Goal: Check status: Check status

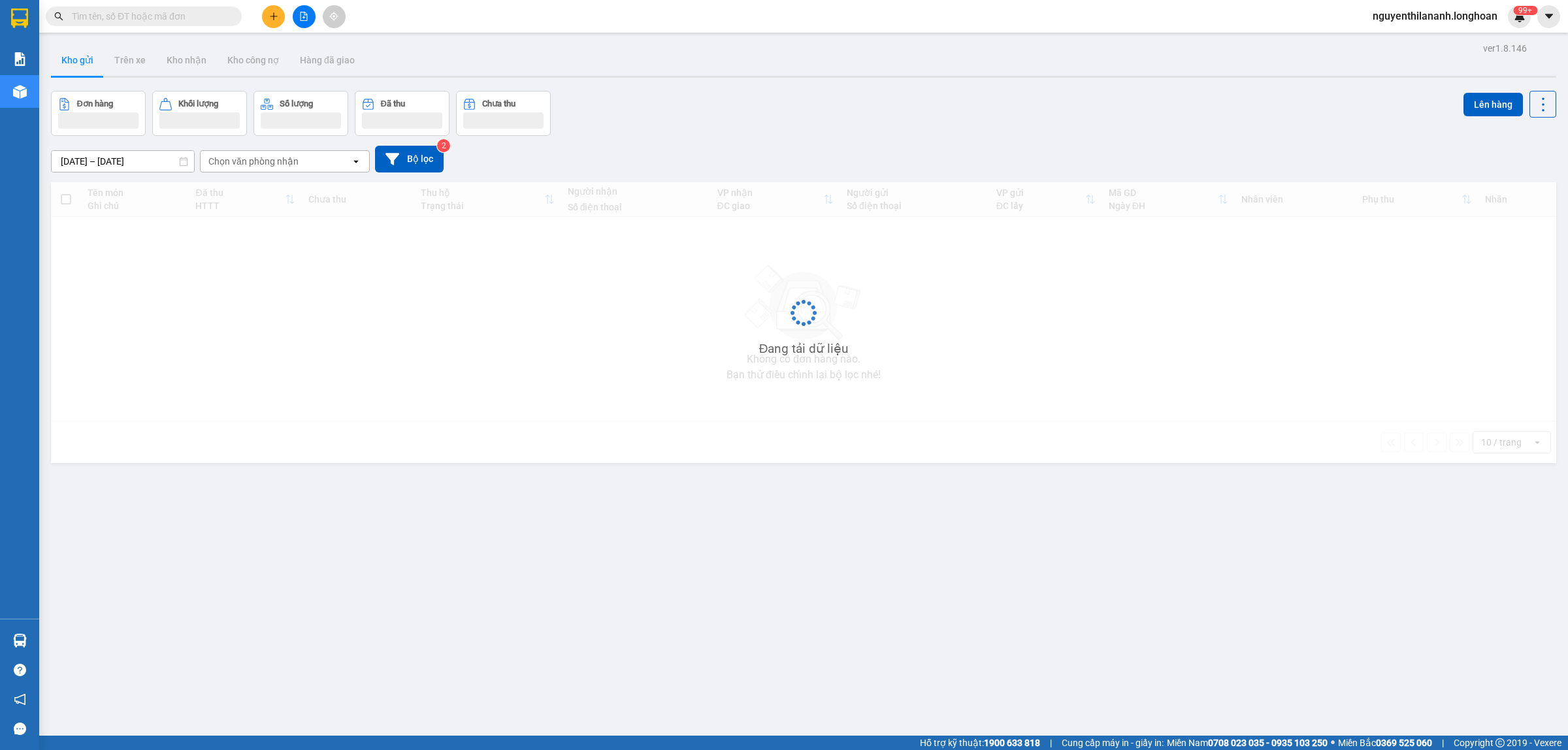
click at [198, 17] on input "text" at bounding box center [149, 17] width 154 height 15
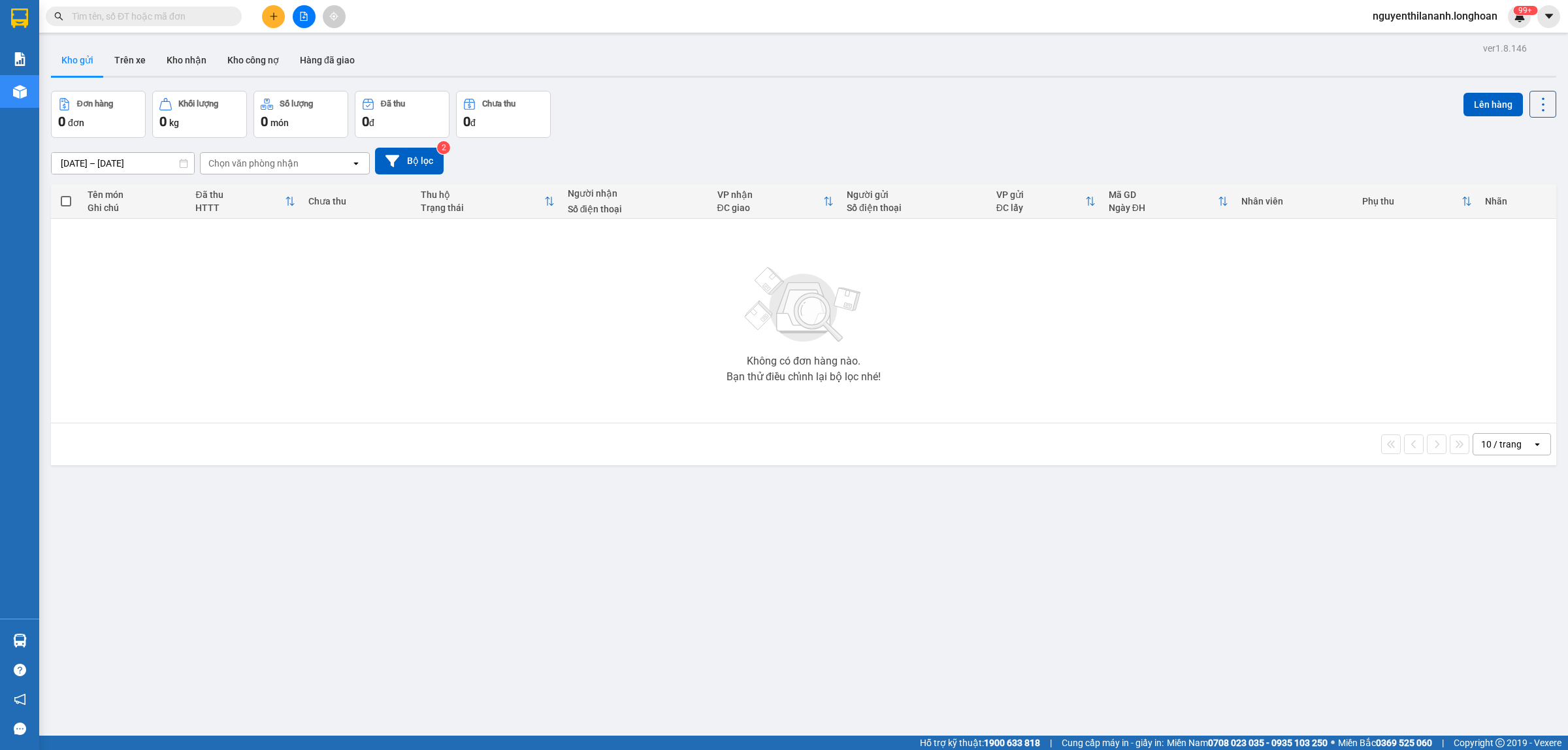
paste input "0928388739"
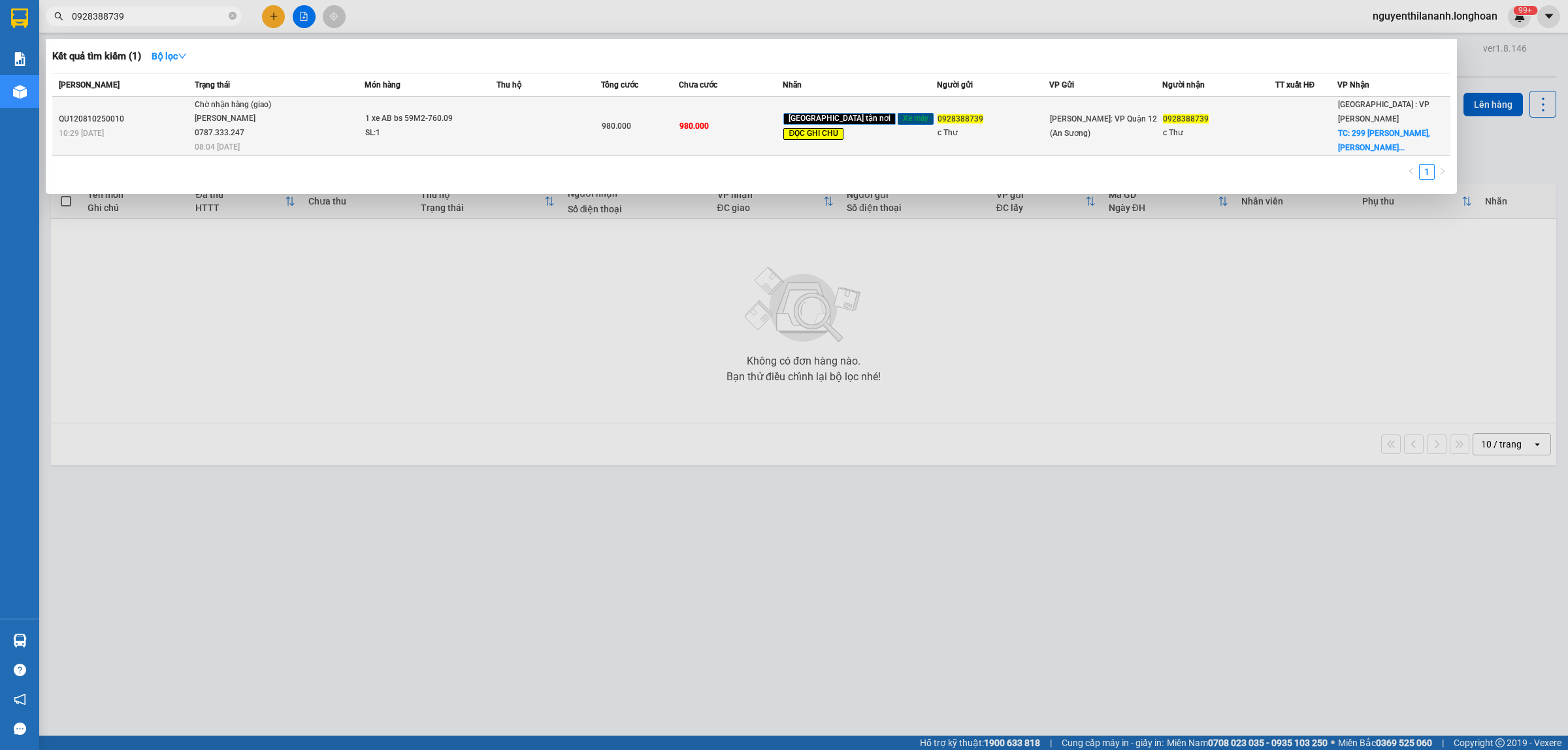
type input "0928388739"
click at [151, 106] on td "QU120810250010 10:29 [DATE]" at bounding box center [122, 127] width 139 height 60
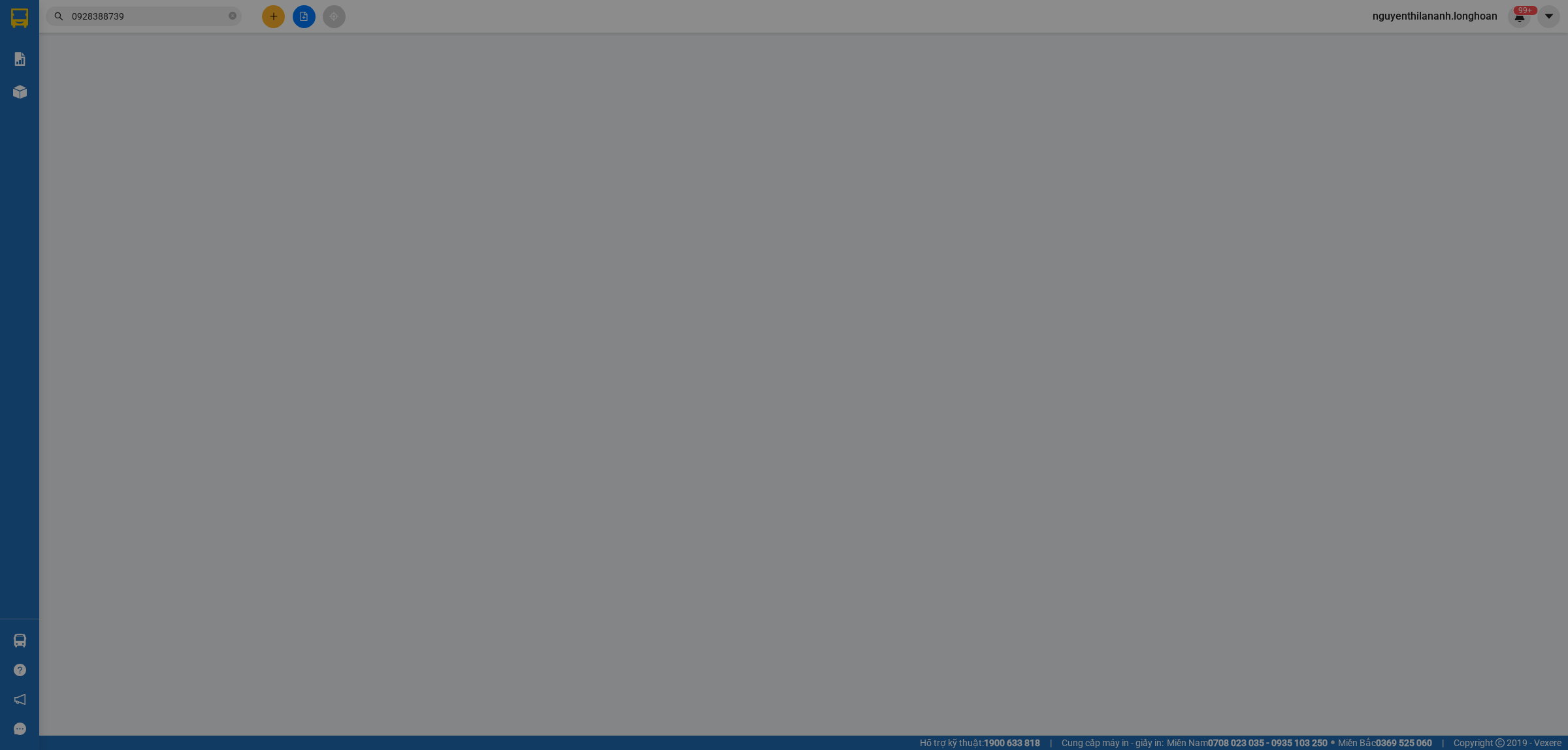
type input "0928388739"
type input "c Thư"
type input "0928388739"
type input "c Thư"
checkbox input "true"
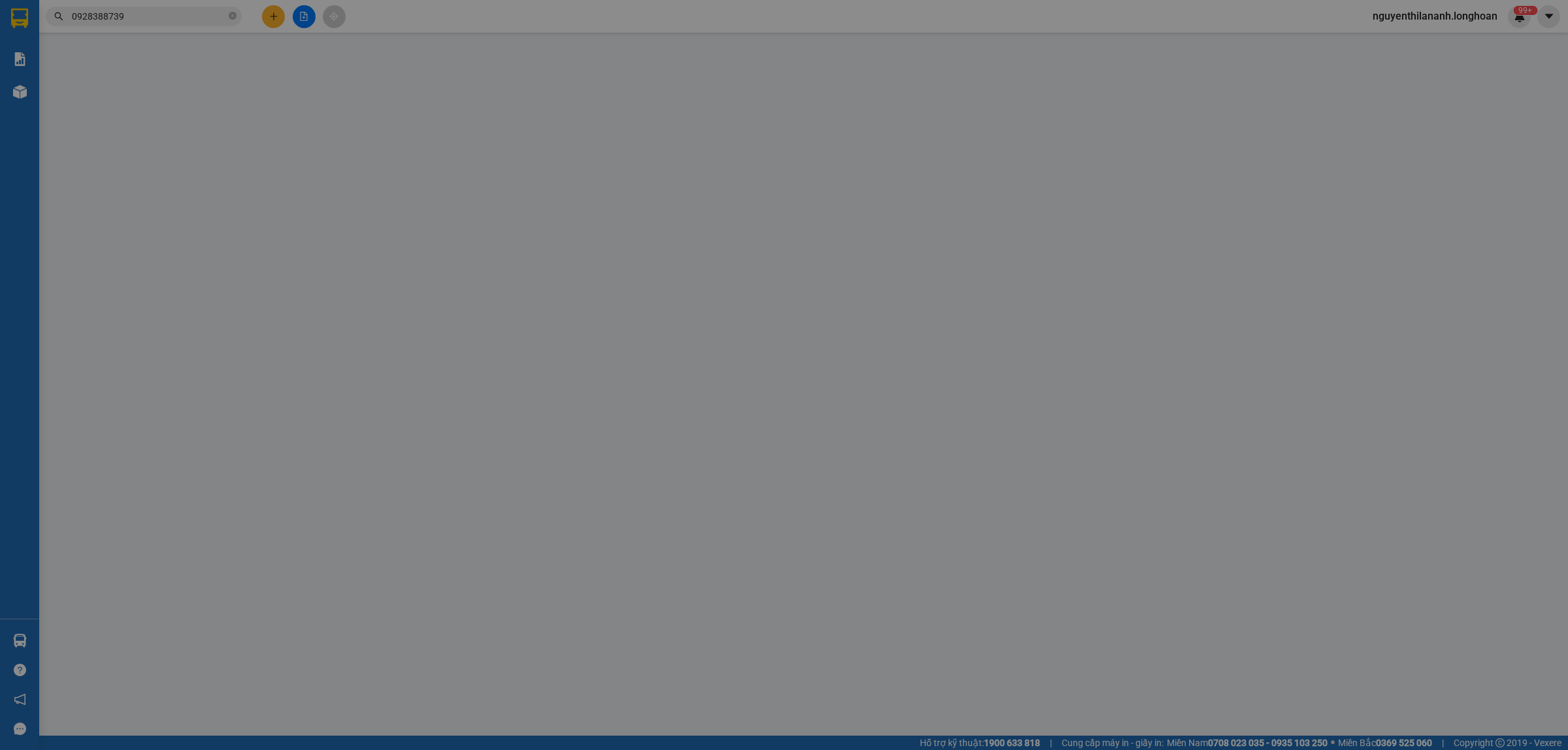
type input "299 [PERSON_NAME], [PERSON_NAME], [GEOGRAPHIC_DATA] ( CHÌA KHÓA QUẤN Ở NGOÀI BÌ…"
type input "chìa khóa quấn tay lái ( NGOÀI BÌA ) - giấy tờ khách giữ"
type input "0"
type input "980.000"
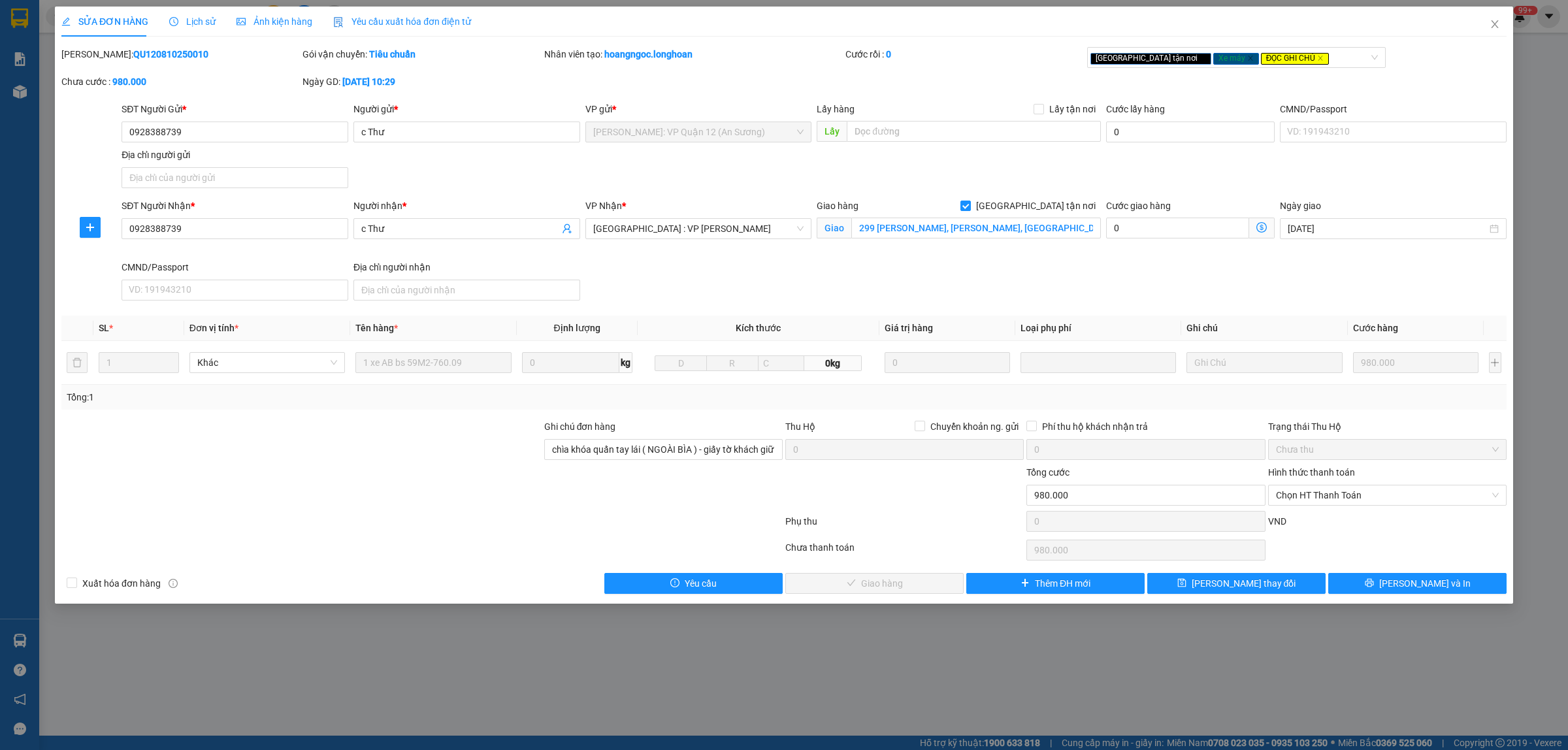
click at [198, 21] on span "Lịch sử" at bounding box center [192, 21] width 47 height 10
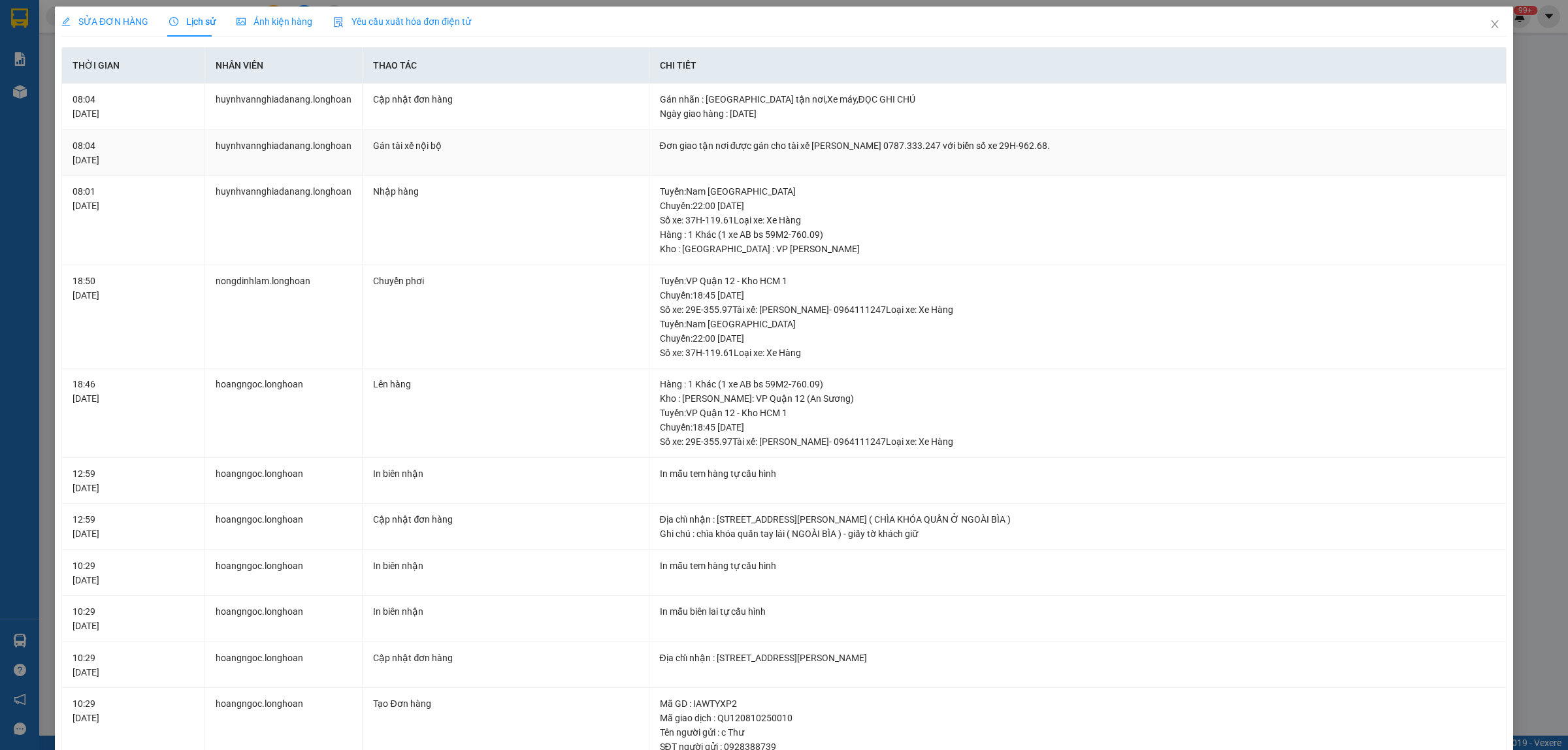
drag, startPoint x: 779, startPoint y: 141, endPoint x: 1040, endPoint y: 160, distance: 261.7
click at [1040, 160] on td "Đơn giao tận nơi được gán cho tài xế [PERSON_NAME] 0787.333.247 với biển số xe …" at bounding box center [1078, 153] width 857 height 47
copy div "tài xế [PERSON_NAME] 0787.333.247 với biển số xe 29H-962.68"
click at [1489, 19] on icon "close" at bounding box center [1494, 24] width 10 height 10
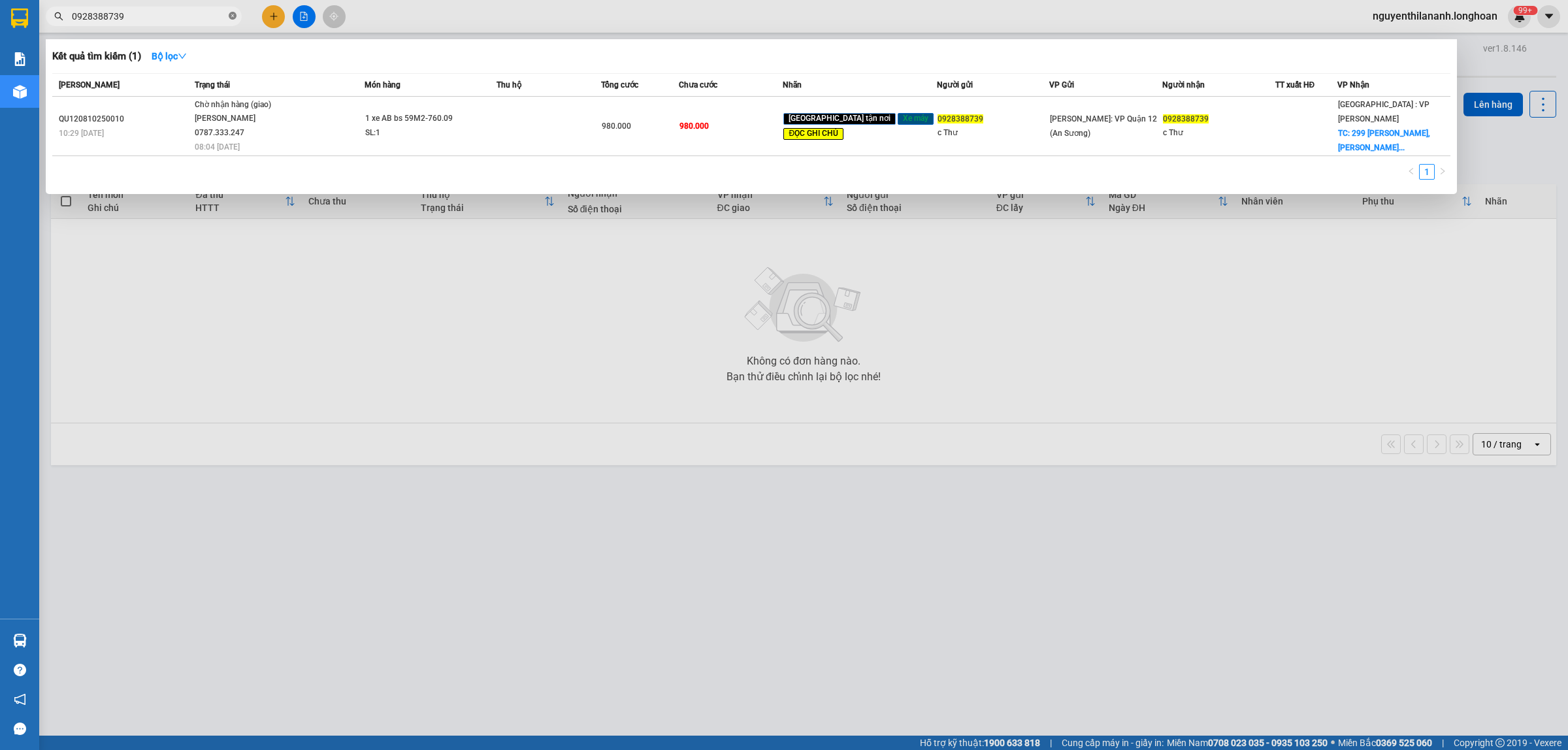
click at [230, 16] on icon "close-circle" at bounding box center [233, 15] width 8 height 8
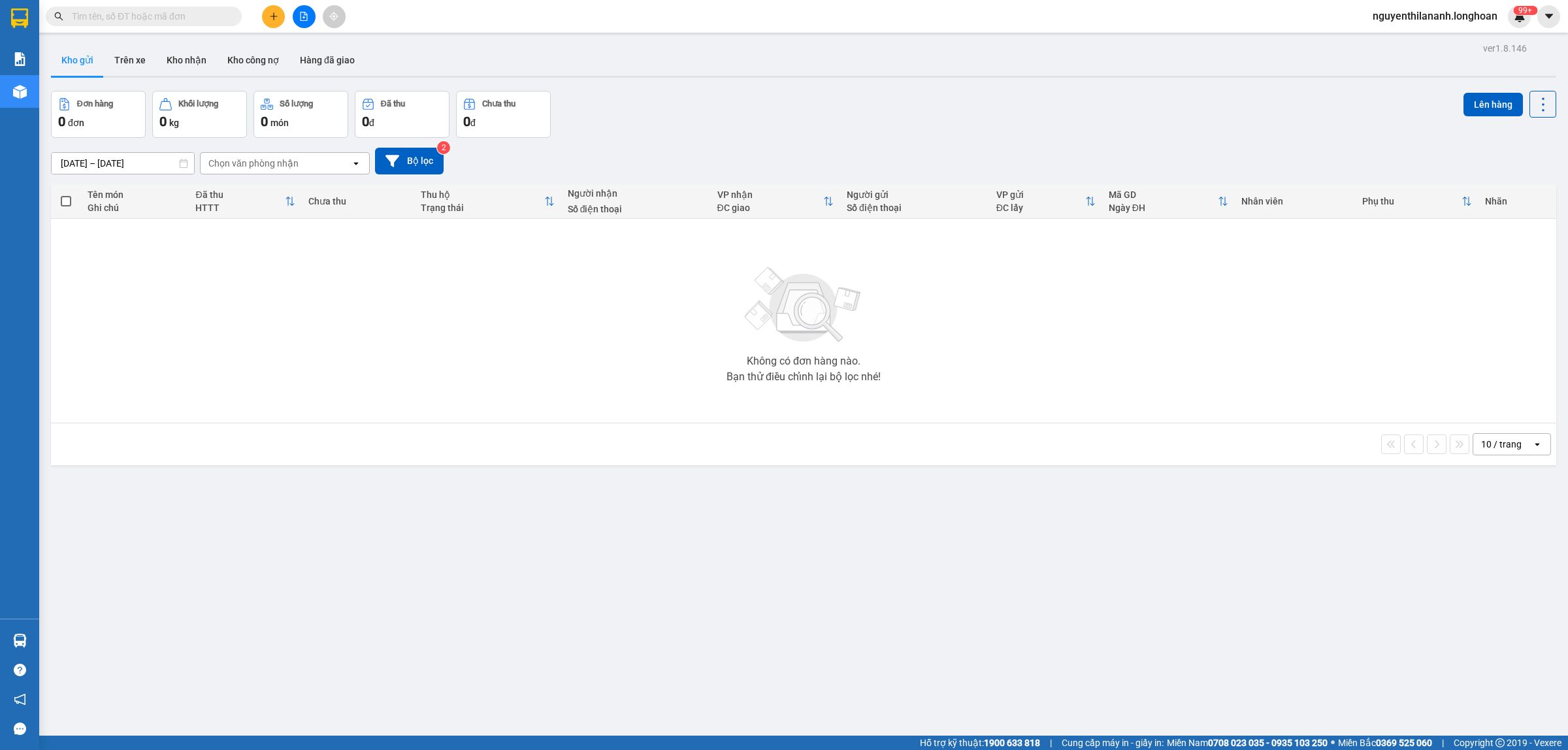
click at [119, 29] on div "Kết quả tìm kiếm ( 1 ) Bộ lọc Mã ĐH Trạng thái Món hàng Thu hộ Tổng cước Chưa c…" at bounding box center [784, 16] width 1568 height 33
click at [117, 20] on input "text" at bounding box center [149, 17] width 154 height 15
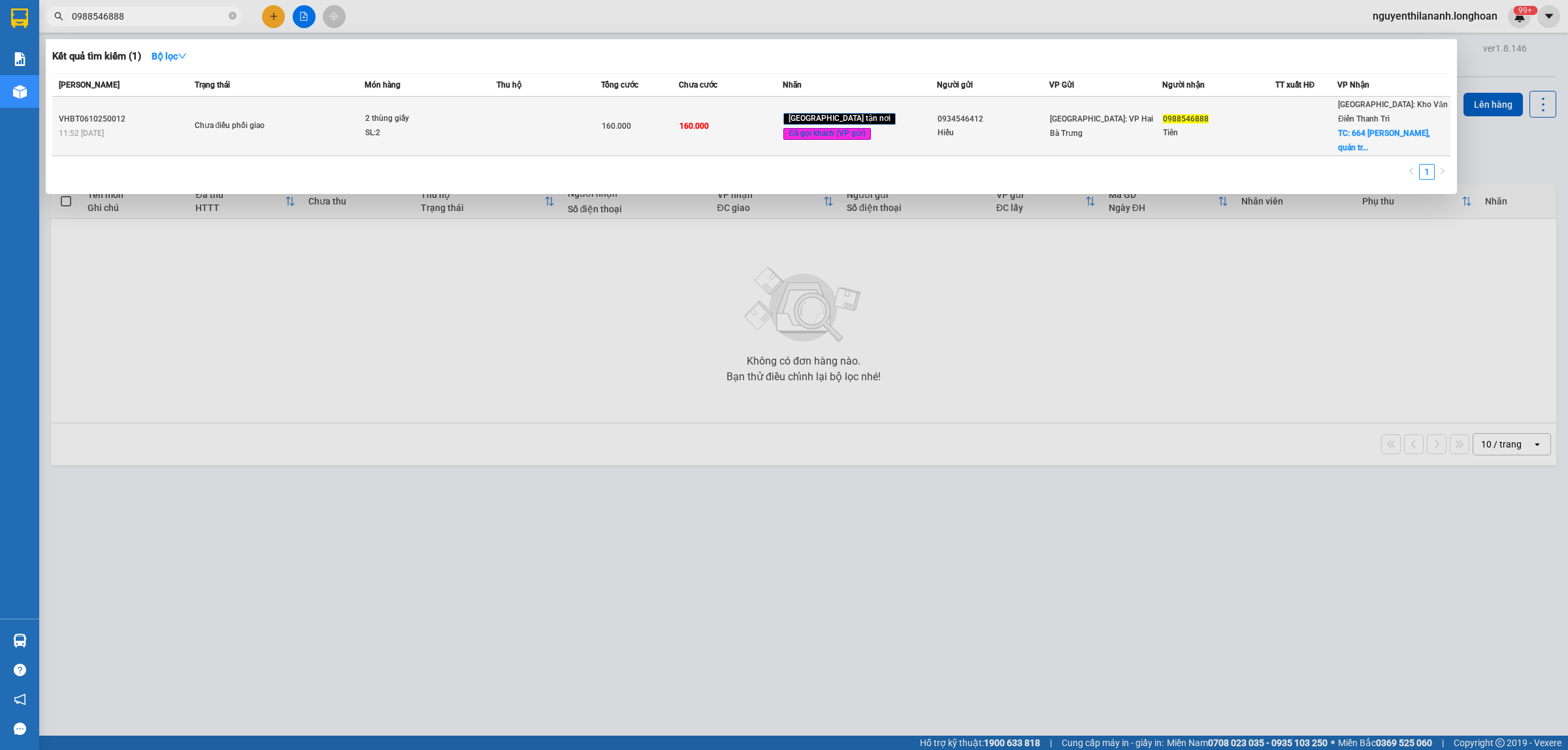
type input "0988546888"
click at [137, 126] on div "11:52 [DATE]" at bounding box center [125, 133] width 132 height 15
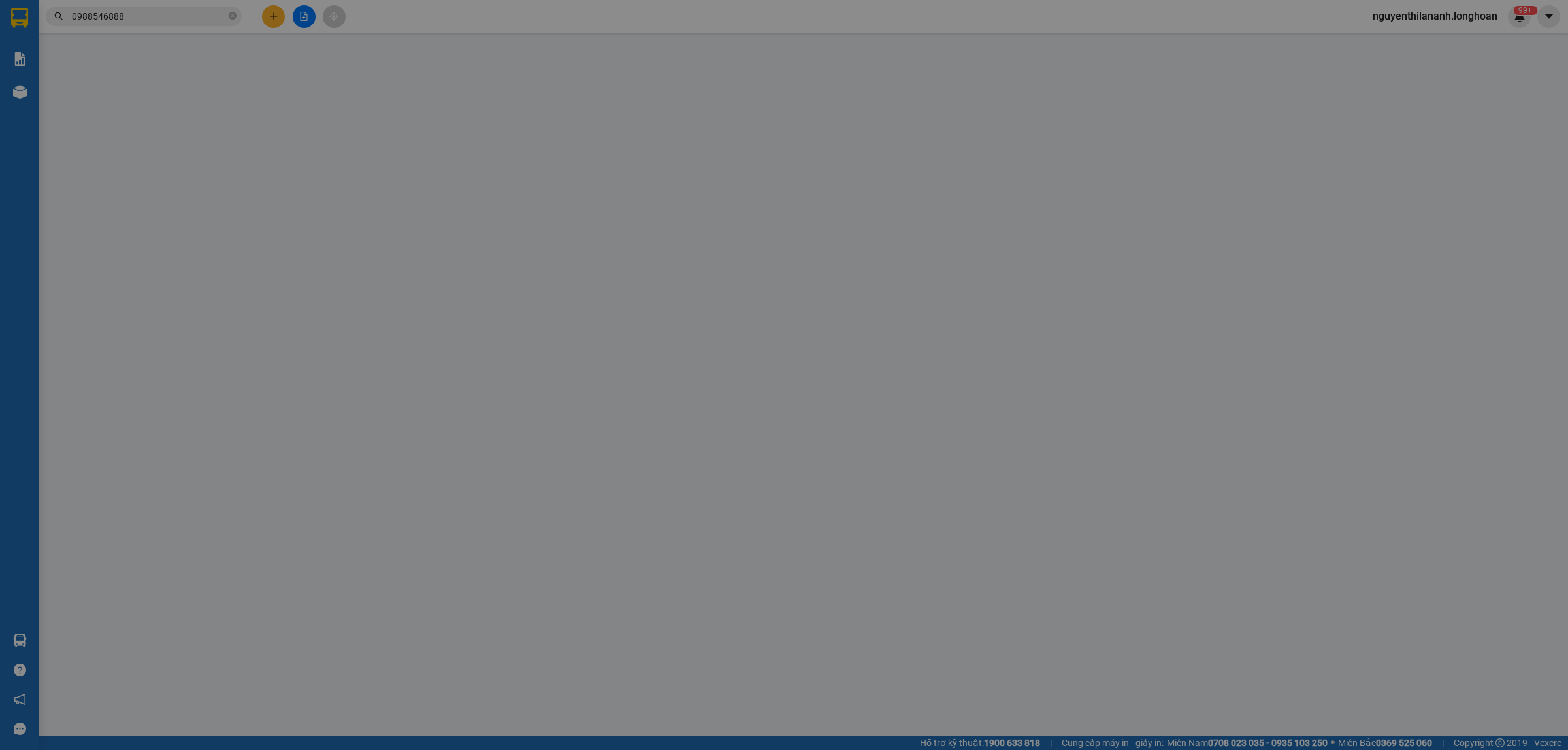
type input "0934546412"
type input "Hiếu"
type input "0988546888"
type input "Tiên"
checkbox input "true"
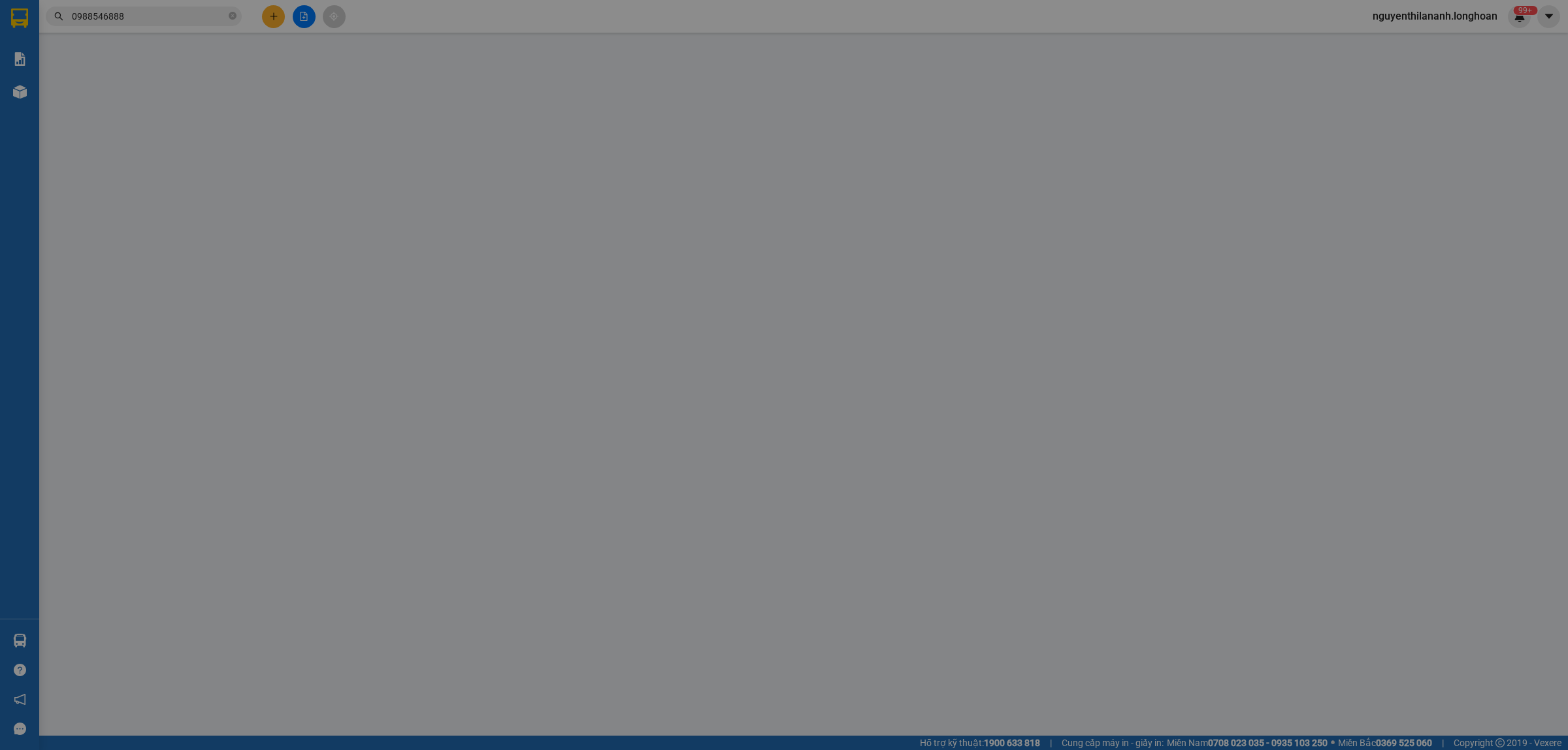
type input "664 [PERSON_NAME], quán triều, [GEOGRAPHIC_DATA]"
type input "0"
type input "160.000"
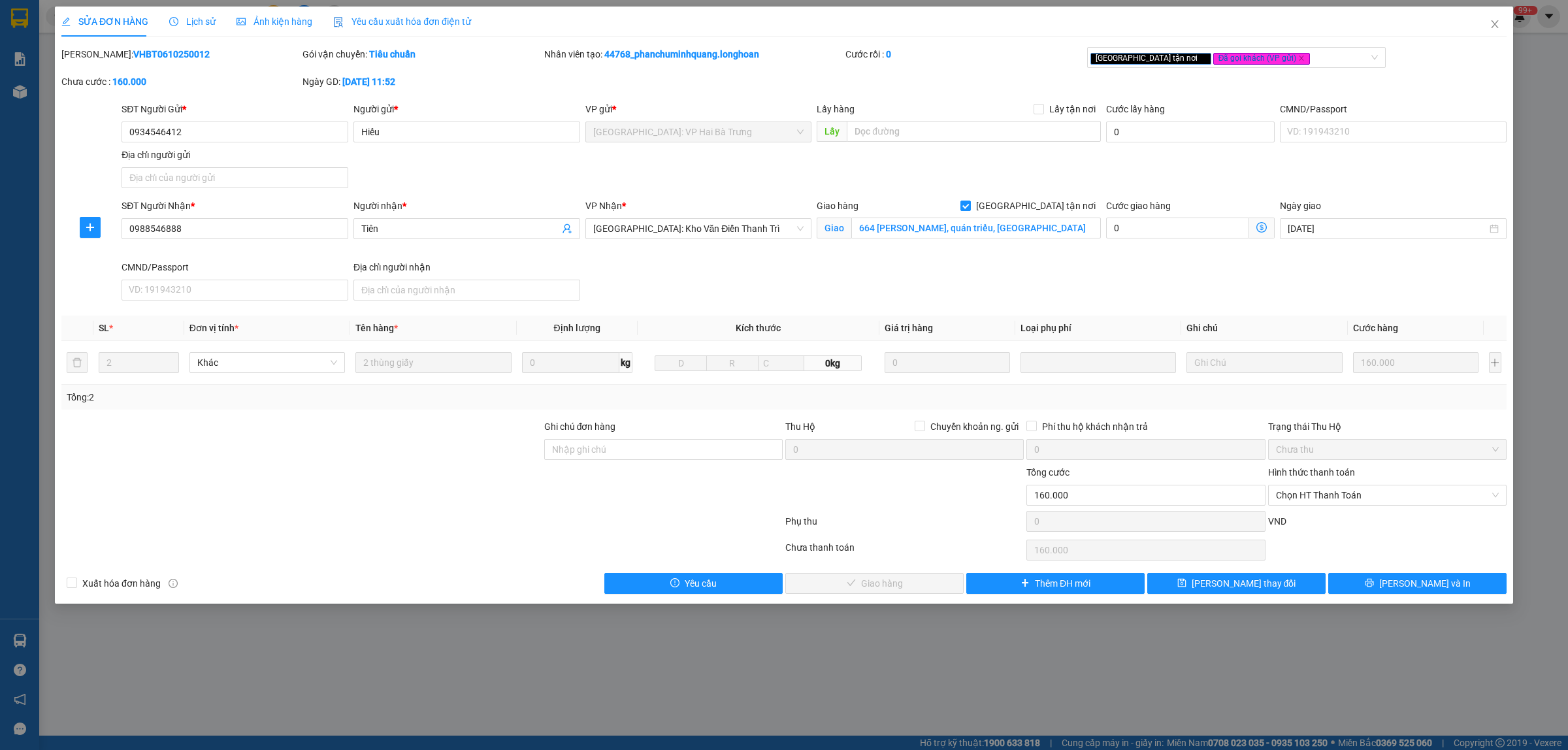
click at [194, 23] on span "Lịch sử" at bounding box center [192, 21] width 47 height 10
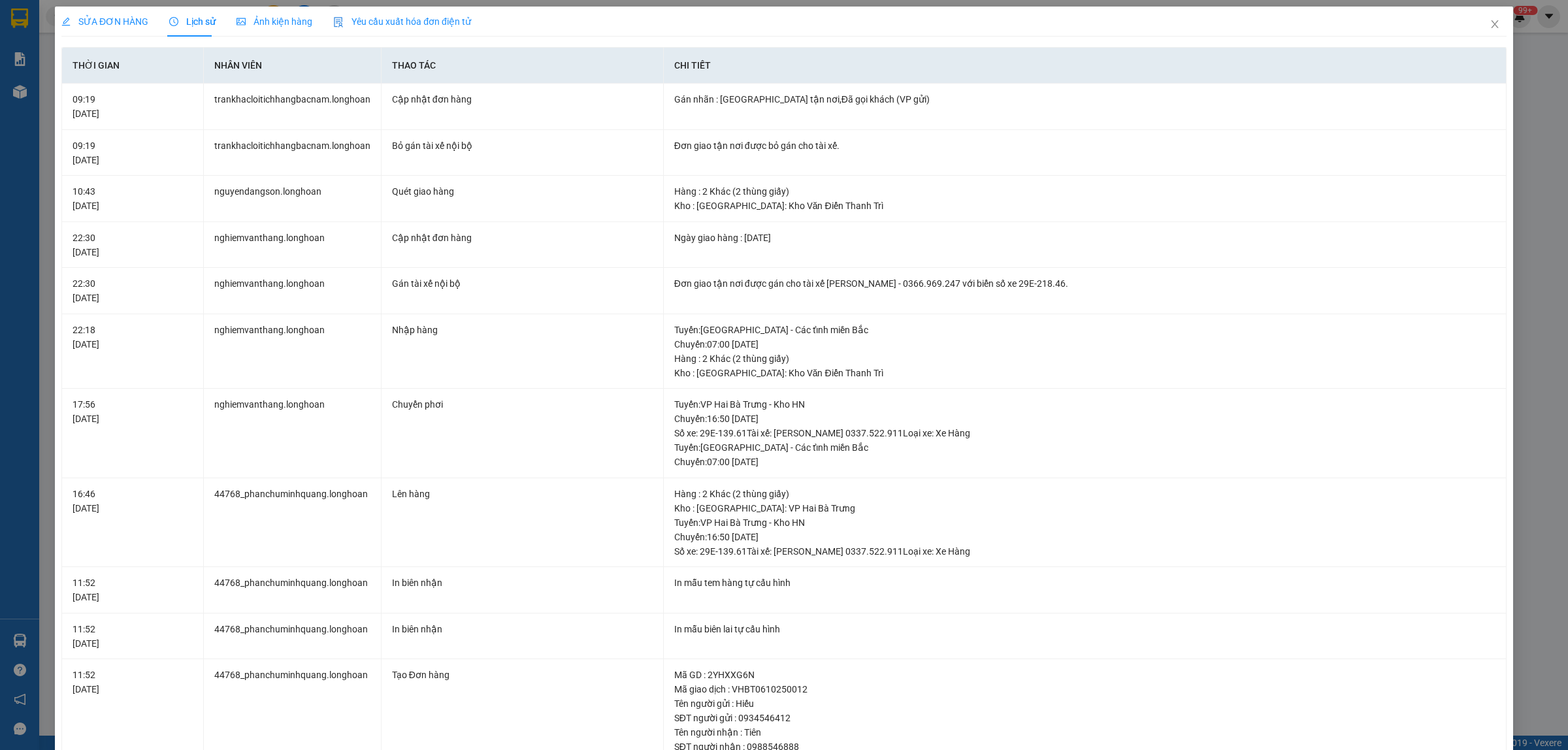
click at [98, 20] on span "SỬA ĐƠN HÀNG" at bounding box center [104, 21] width 87 height 10
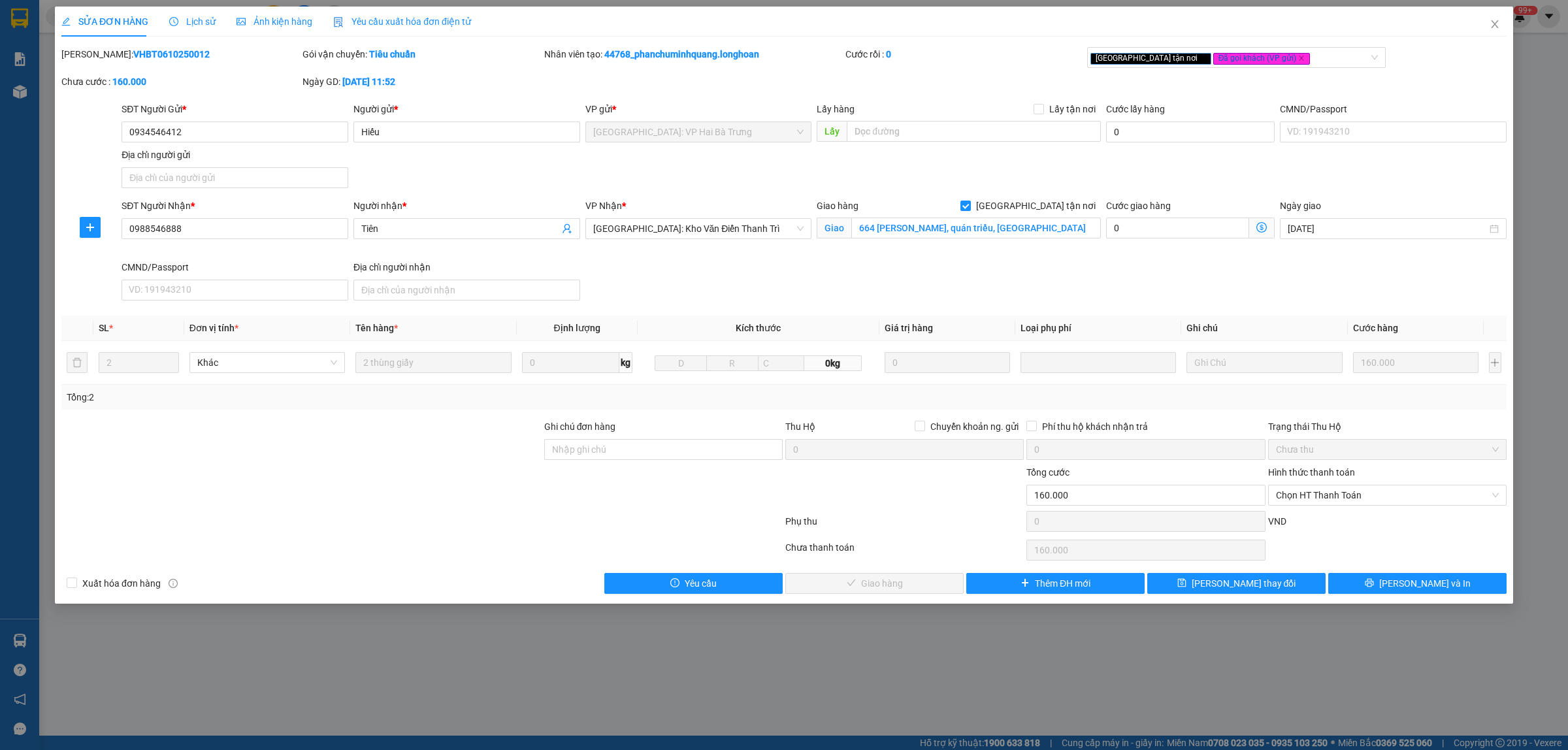
drag, startPoint x: 164, startPoint y: 60, endPoint x: 95, endPoint y: 62, distance: 69.0
click at [95, 62] on div "[PERSON_NAME]: VHBT0610250012" at bounding box center [180, 61] width 241 height 28
copy b "VHBT0610250012"
click at [1494, 16] on span "Close" at bounding box center [1494, 25] width 36 height 36
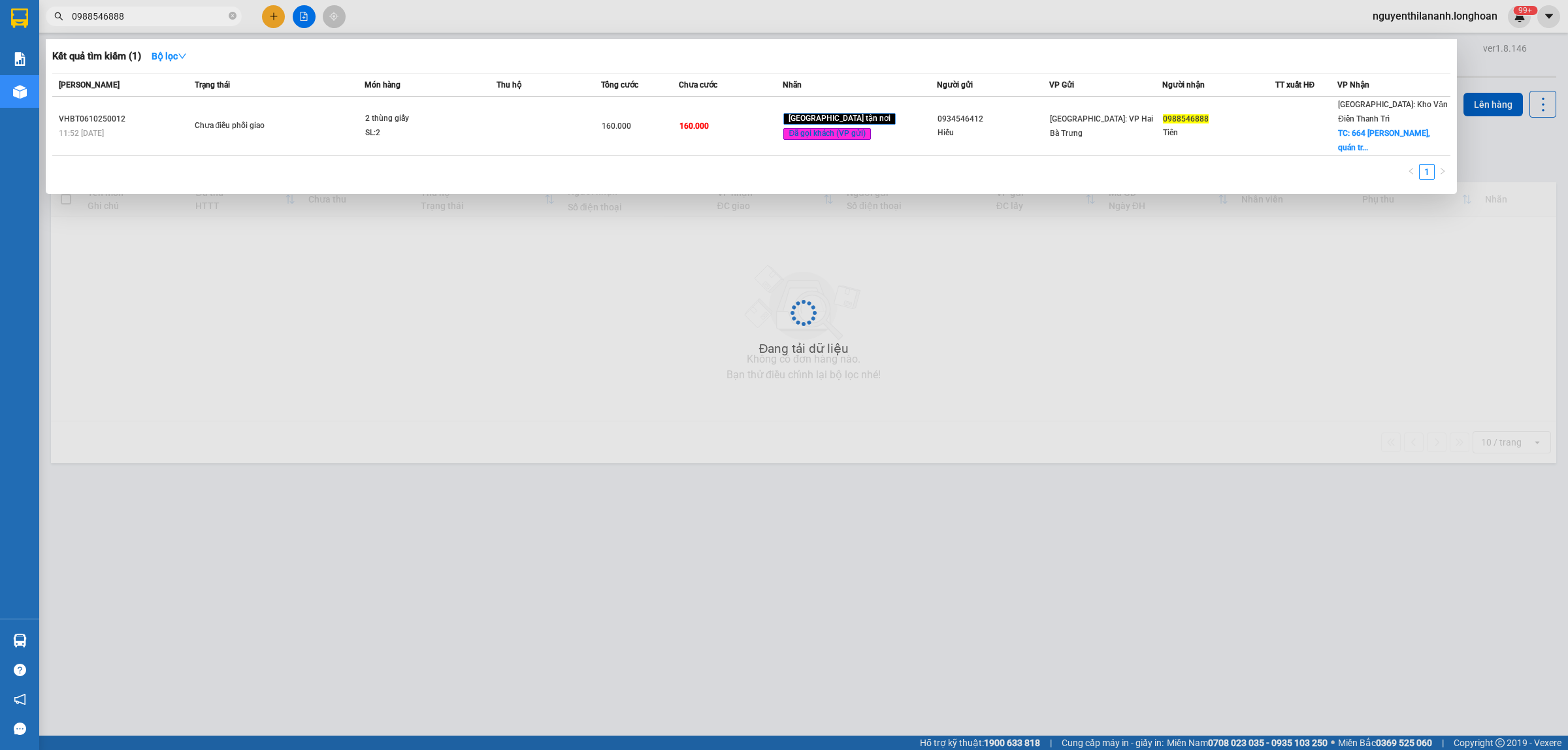
click at [145, 16] on input "0988546888" at bounding box center [149, 17] width 154 height 15
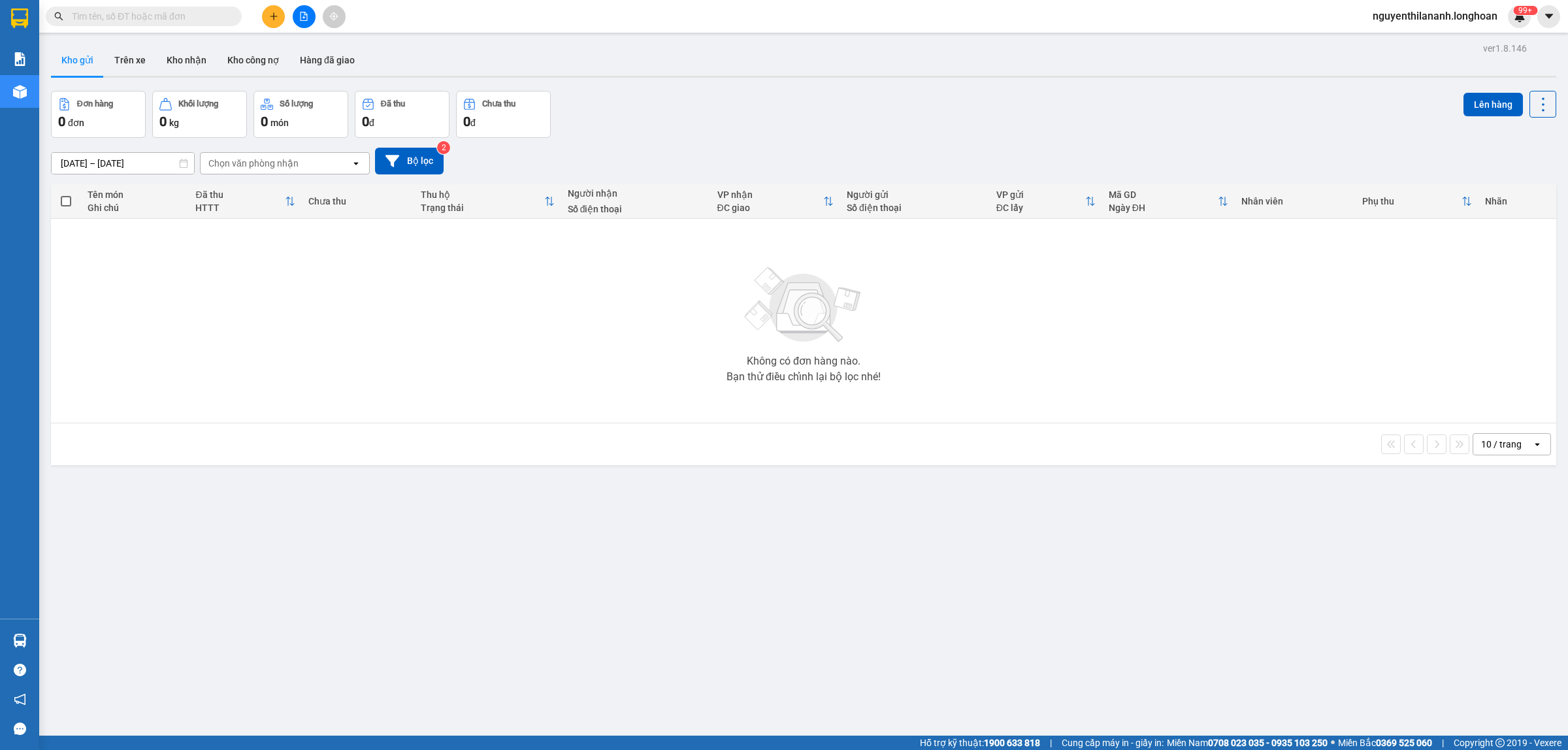
paste input "0928388739"
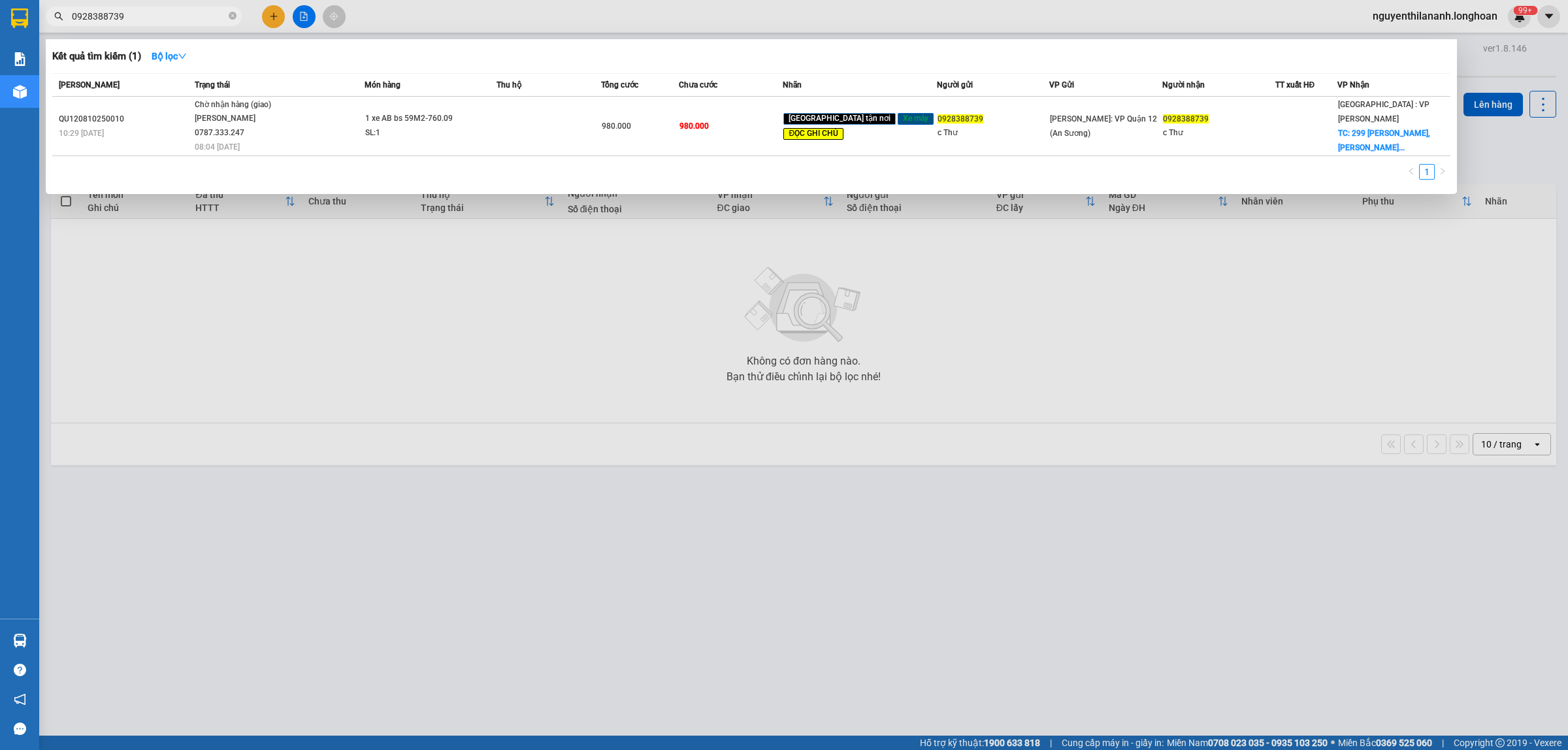
type input "0928388739"
click at [233, 16] on icon "close-circle" at bounding box center [233, 15] width 8 height 8
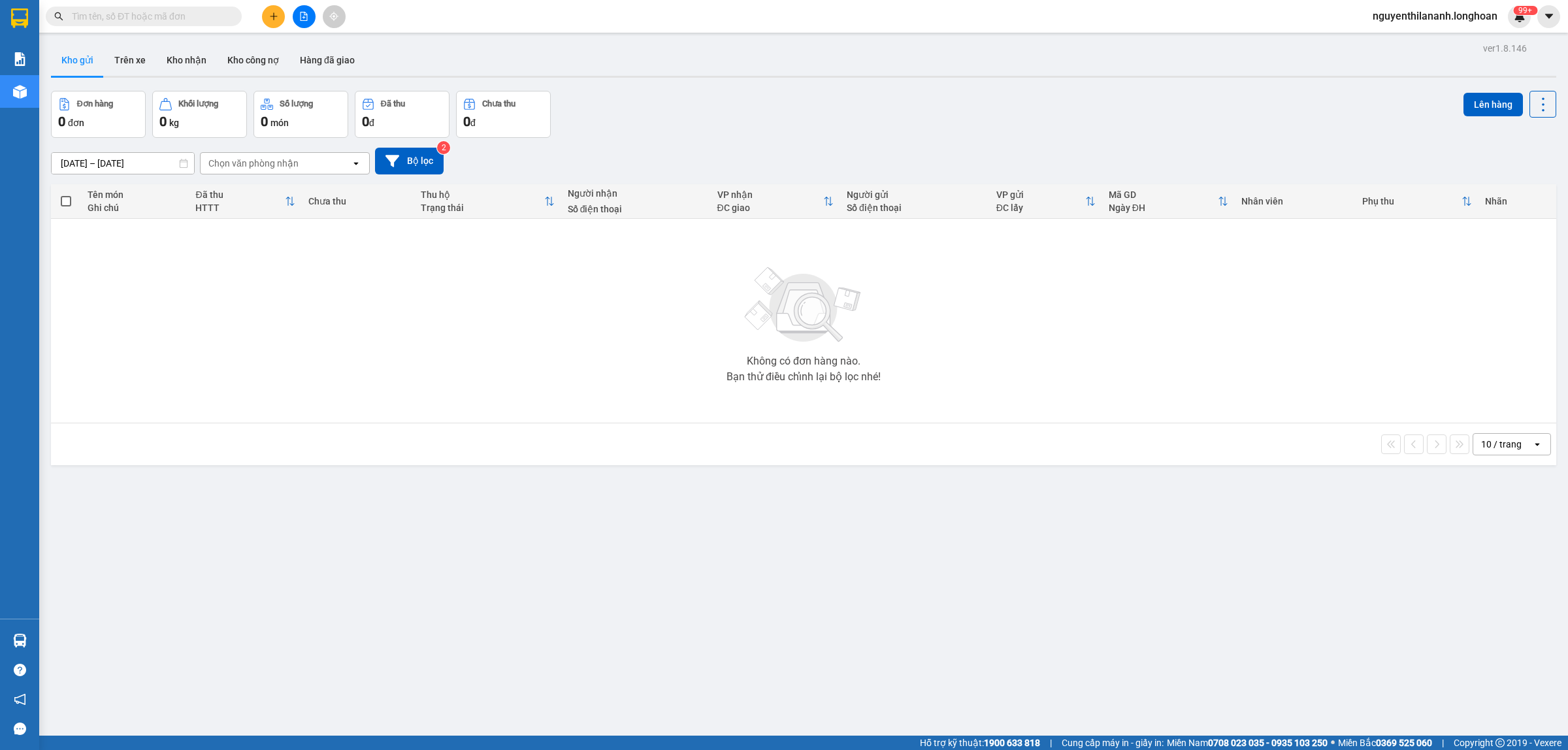
paste input "0935874222"
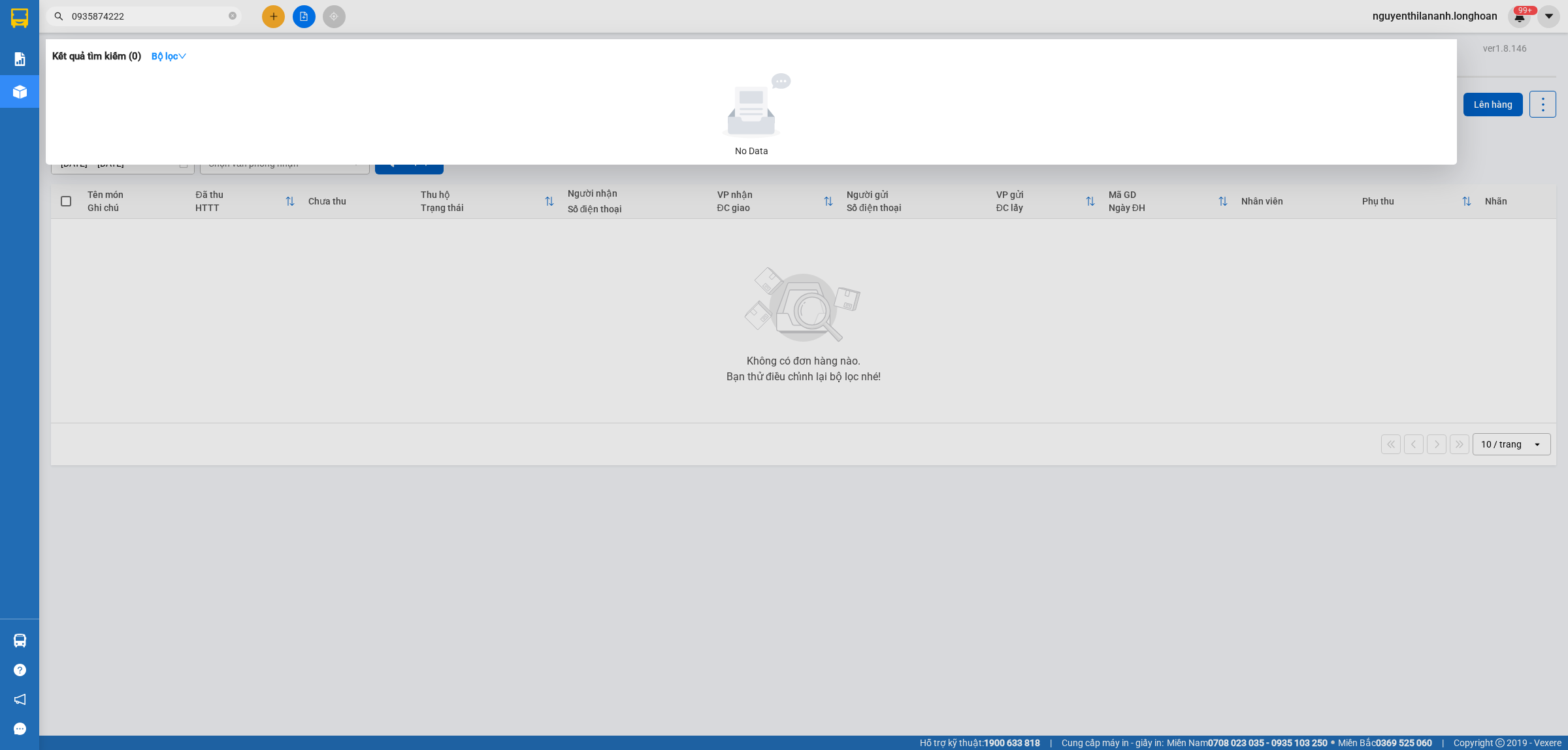
type input "0935874222"
